Goal: Task Accomplishment & Management: Use online tool/utility

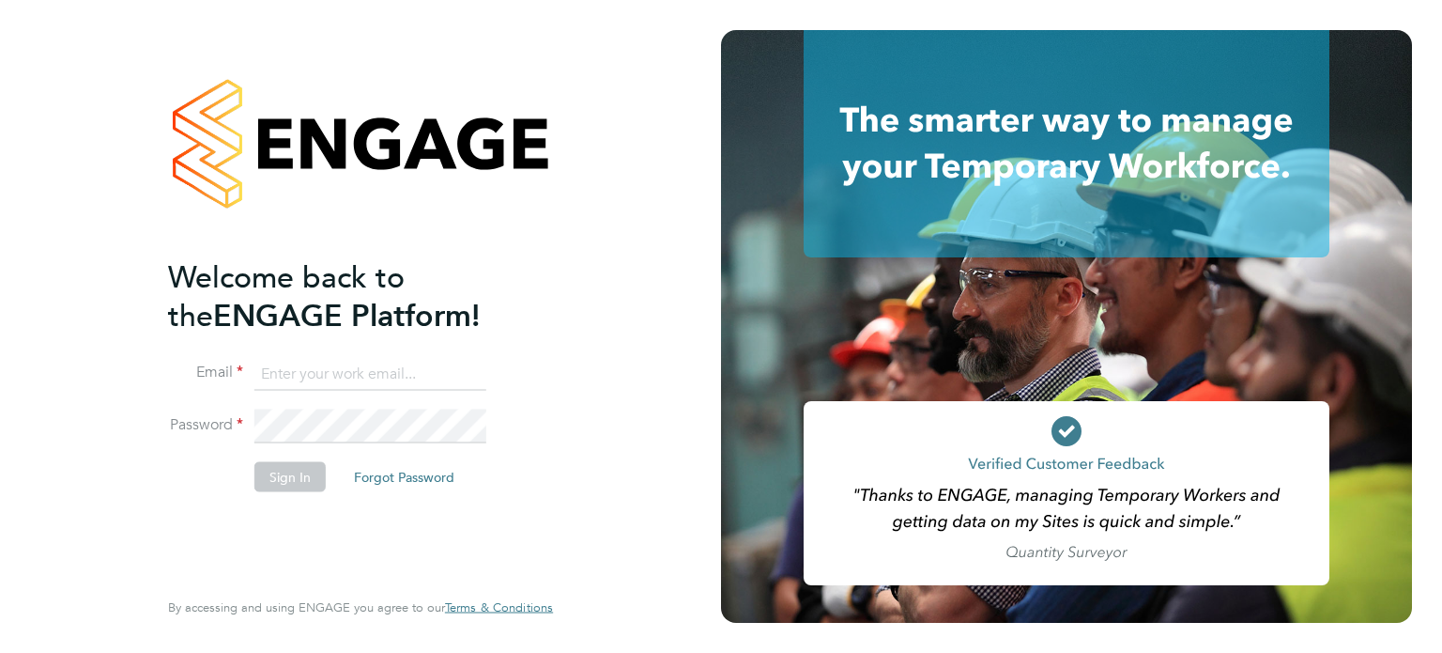
type input "k.smith@bandk.co.uk"
click at [297, 469] on button "Sign In" at bounding box center [289, 476] width 71 height 30
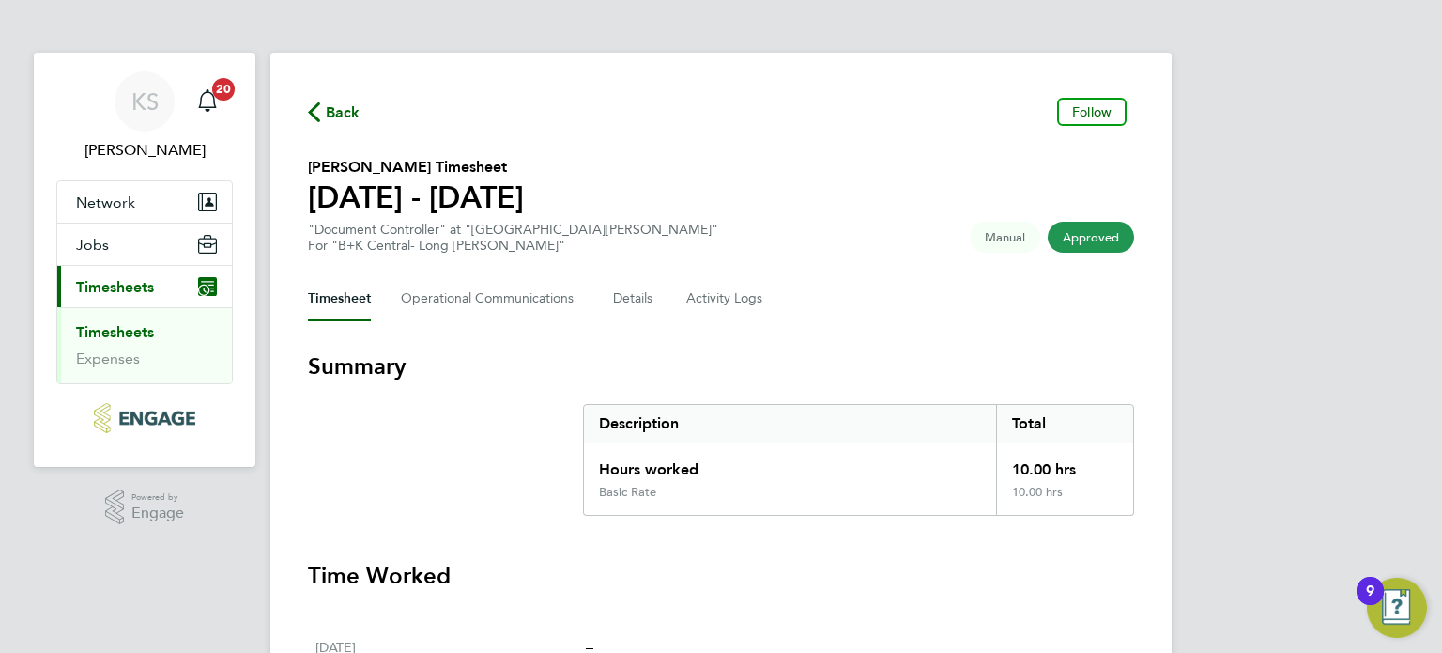
click at [98, 332] on link "Timesheets" at bounding box center [115, 332] width 78 height 18
